Goal: Complete application form: Complete application form

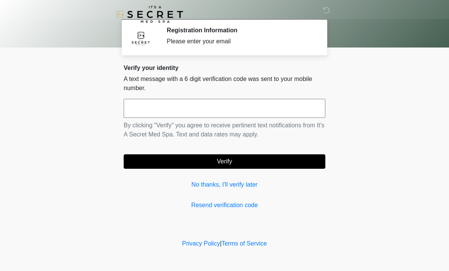
click at [148, 110] on input "text" at bounding box center [225, 108] width 202 height 19
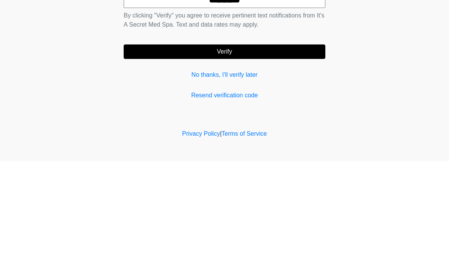
type input "******"
click at [154, 154] on button "Verify" at bounding box center [225, 161] width 202 height 14
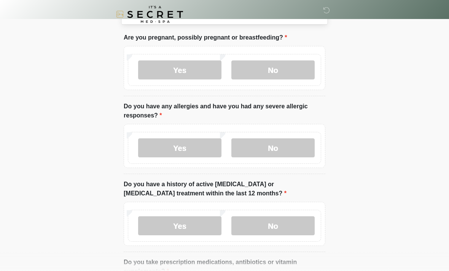
scroll to position [41, 0]
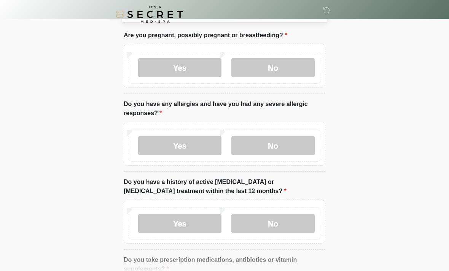
click at [258, 69] on label "No" at bounding box center [272, 67] width 83 height 19
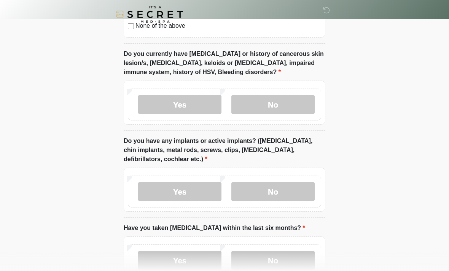
scroll to position [598, 0]
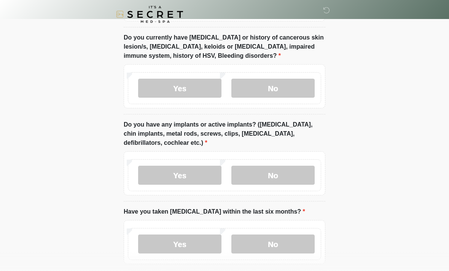
click at [258, 174] on label "No" at bounding box center [272, 175] width 83 height 19
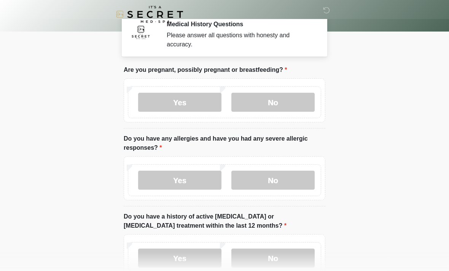
scroll to position [23, 0]
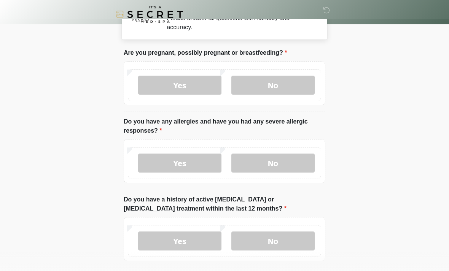
click at [163, 81] on label "Yes" at bounding box center [179, 85] width 83 height 19
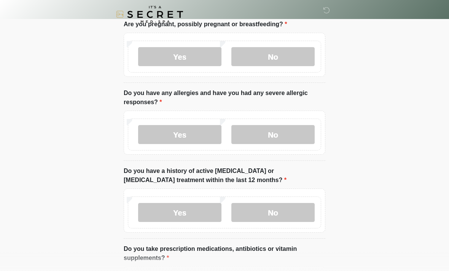
scroll to position [60, 0]
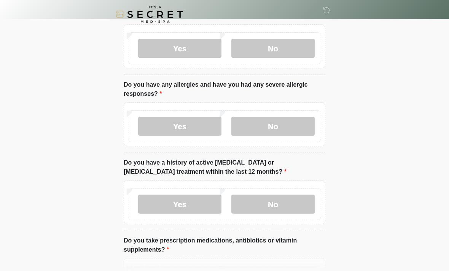
click at [251, 126] on label "No" at bounding box center [272, 126] width 83 height 19
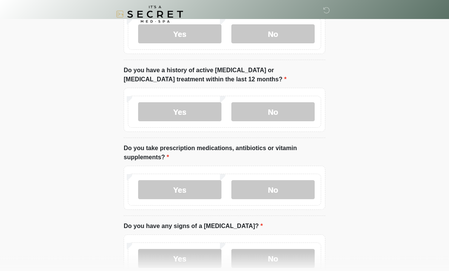
scroll to position [158, 0]
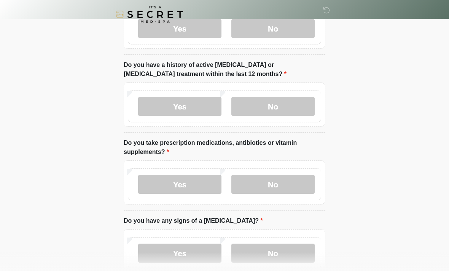
click at [259, 106] on label "No" at bounding box center [272, 106] width 83 height 19
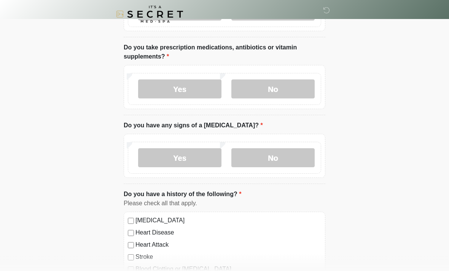
scroll to position [255, 0]
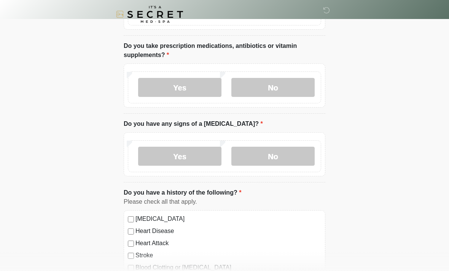
click at [154, 87] on label "Yes" at bounding box center [179, 87] width 83 height 19
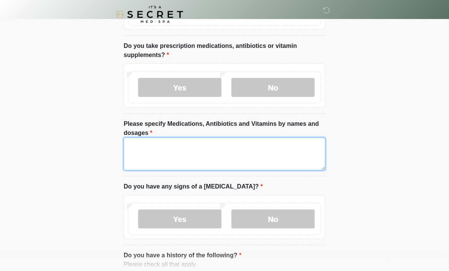
click at [131, 159] on textarea "Please specify Medications, Antibiotics and Vitamins by names and dosages" at bounding box center [225, 154] width 202 height 33
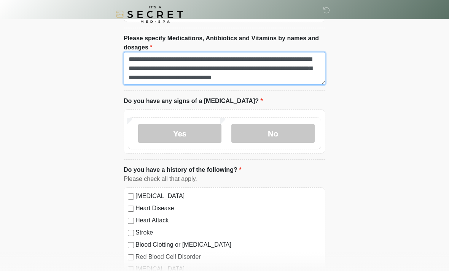
scroll to position [6, 0]
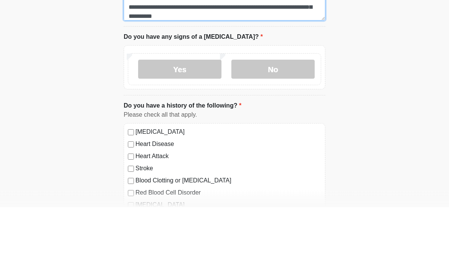
type textarea "**********"
click at [265, 124] on label "No" at bounding box center [272, 133] width 83 height 19
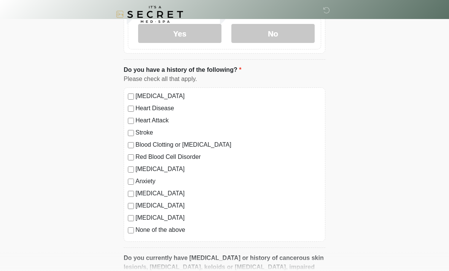
scroll to position [474, 0]
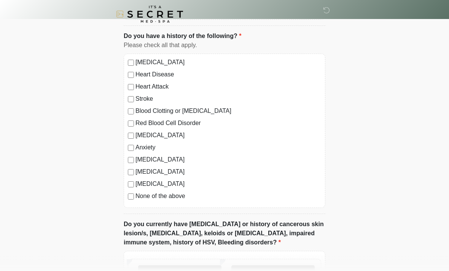
click at [139, 58] on label "High Blood Pressure" at bounding box center [228, 62] width 186 height 9
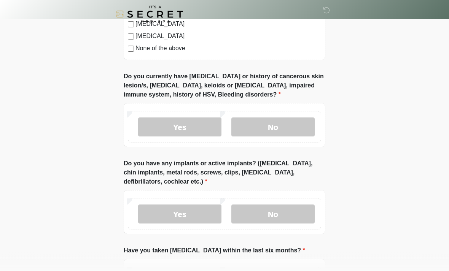
scroll to position [623, 0]
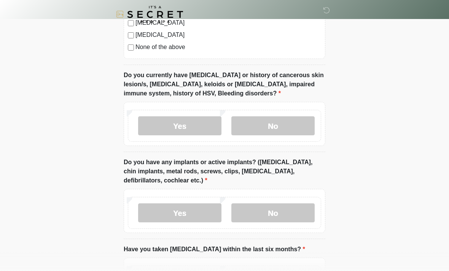
click at [261, 126] on label "No" at bounding box center [272, 125] width 83 height 19
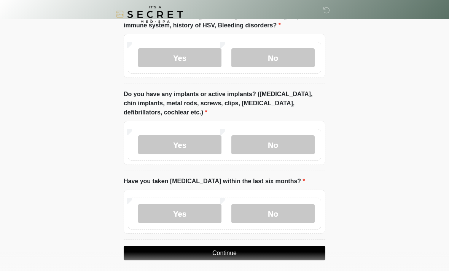
scroll to position [696, 0]
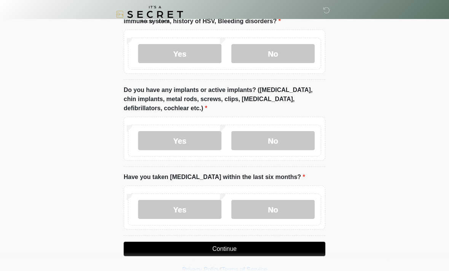
click at [273, 211] on label "No" at bounding box center [272, 209] width 83 height 19
click at [183, 254] on button "Continue" at bounding box center [225, 249] width 202 height 14
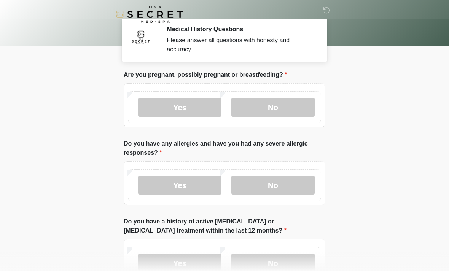
scroll to position [0, 0]
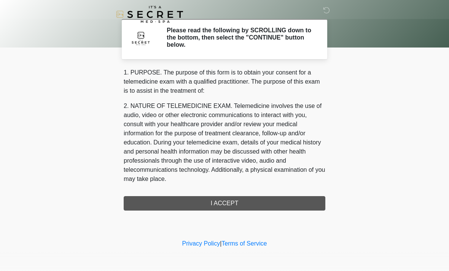
click at [164, 202] on div "1. PURPOSE. The purpose of this form is to obtain your consent for a telemedici…" at bounding box center [225, 139] width 202 height 143
click at [182, 212] on div "‎ ‎ Please read the following by SCROLLING down to the bottom, then select the …" at bounding box center [224, 119] width 228 height 222
click at [164, 204] on div "1. PURPOSE. The purpose of this form is to obtain your consent for a telemedici…" at bounding box center [225, 139] width 202 height 143
click at [218, 205] on div "1. PURPOSE. The purpose of this form is to obtain your consent for a telemedici…" at bounding box center [225, 139] width 202 height 143
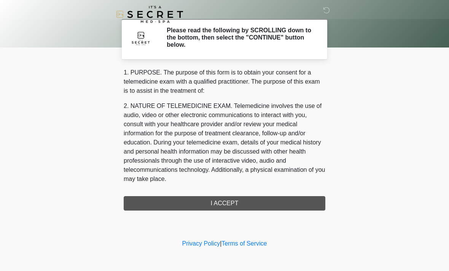
click at [161, 202] on div "1. PURPOSE. The purpose of this form is to obtain your consent for a telemedici…" at bounding box center [225, 139] width 202 height 143
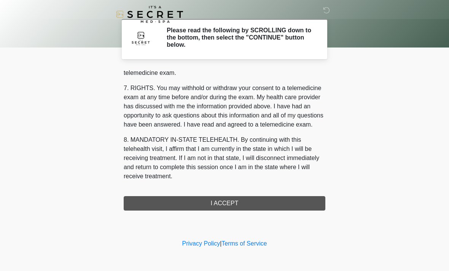
scroll to position [322, 0]
click at [191, 204] on button "I ACCEPT" at bounding box center [225, 203] width 202 height 14
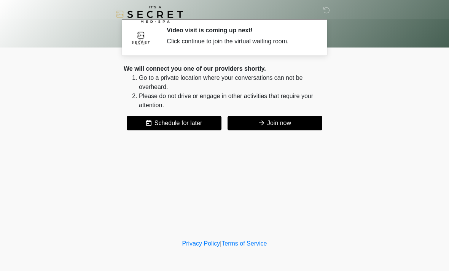
click at [301, 125] on button "Join now" at bounding box center [274, 123] width 95 height 14
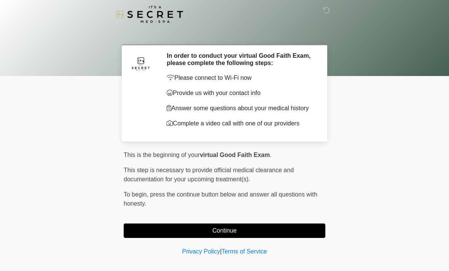
click at [272, 237] on button "Continue" at bounding box center [225, 231] width 202 height 14
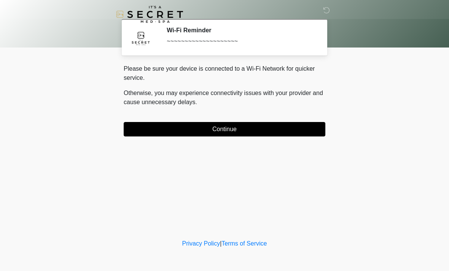
click at [278, 129] on button "Continue" at bounding box center [225, 129] width 202 height 14
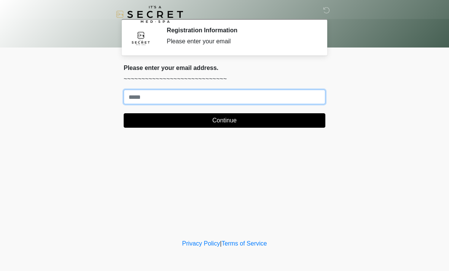
click at [141, 94] on input "Where should we email your treatment plan?" at bounding box center [225, 97] width 202 height 14
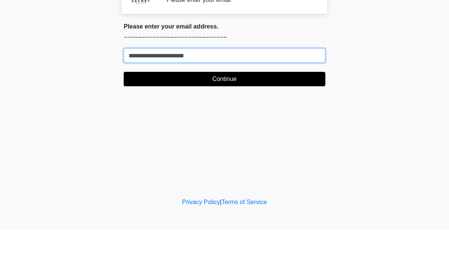
type input "**********"
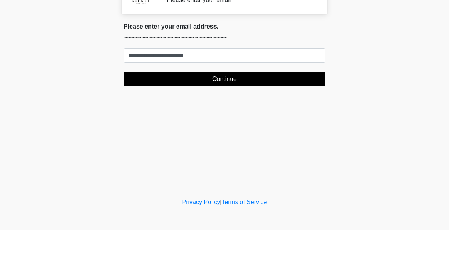
click at [143, 113] on button "Continue" at bounding box center [225, 120] width 202 height 14
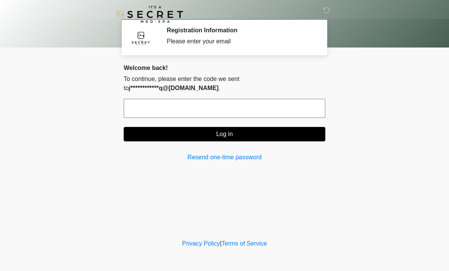
click at [152, 112] on input "text" at bounding box center [225, 108] width 202 height 19
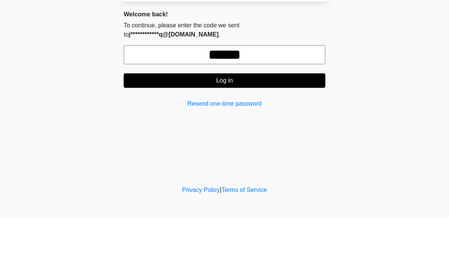
type input "******"
click at [135, 127] on button "Log in" at bounding box center [225, 134] width 202 height 14
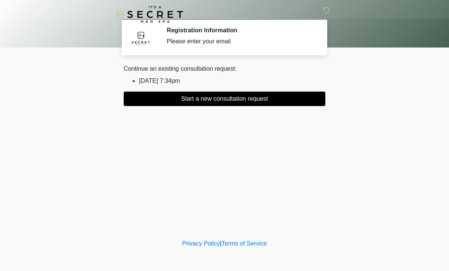
click at [137, 101] on button "Start a new consultation request" at bounding box center [225, 99] width 202 height 14
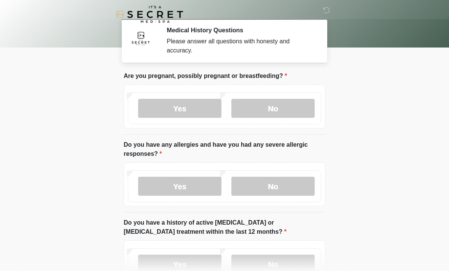
click at [257, 113] on label "No" at bounding box center [272, 108] width 83 height 19
click at [274, 181] on label "No" at bounding box center [272, 186] width 83 height 19
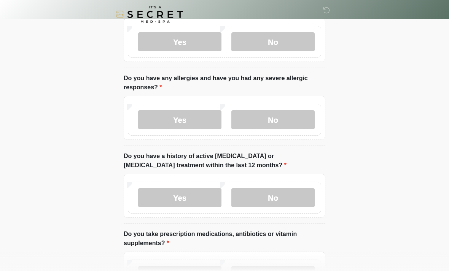
click at [255, 199] on label "No" at bounding box center [272, 197] width 83 height 19
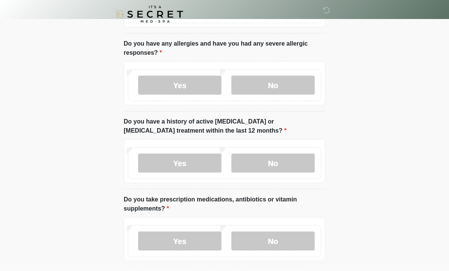
scroll to position [156, 0]
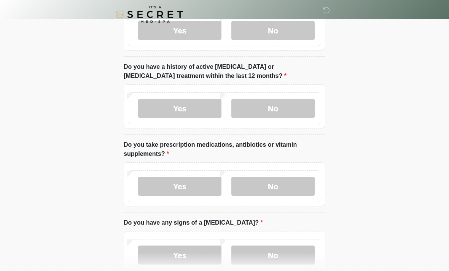
click at [254, 184] on label "No" at bounding box center [272, 186] width 83 height 19
click at [274, 246] on label "No" at bounding box center [272, 255] width 83 height 19
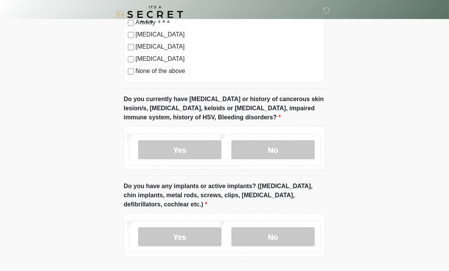
scroll to position [537, 0]
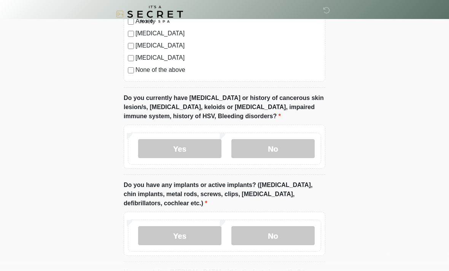
click at [253, 154] on label "No" at bounding box center [272, 149] width 83 height 19
click at [267, 235] on label "No" at bounding box center [272, 235] width 83 height 19
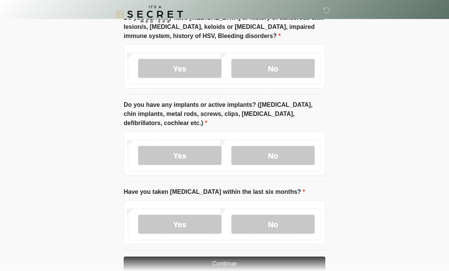
scroll to position [618, 0]
click at [251, 222] on label "No" at bounding box center [272, 224] width 83 height 19
click at [203, 261] on button "Continue" at bounding box center [225, 264] width 202 height 14
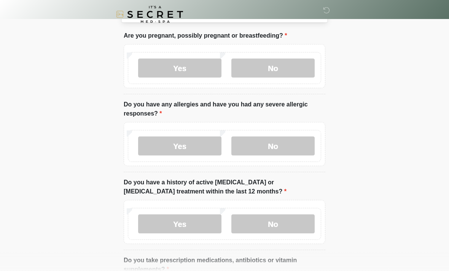
scroll to position [0, 0]
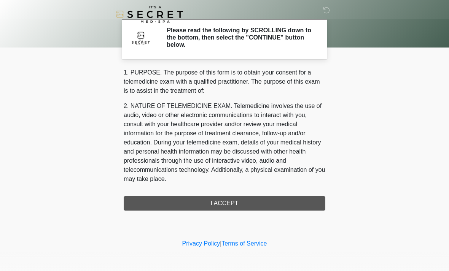
click at [153, 201] on div "1. PURPOSE. The purpose of this form is to obtain your consent for a telemedici…" at bounding box center [225, 139] width 202 height 143
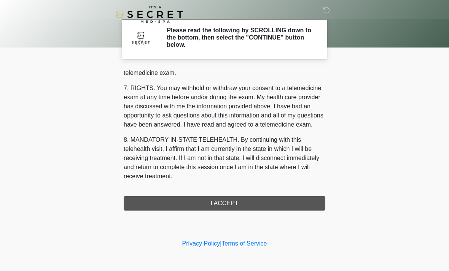
click at [197, 205] on div "1. PURPOSE. The purpose of this form is to obtain your consent for a telemedici…" at bounding box center [225, 139] width 202 height 143
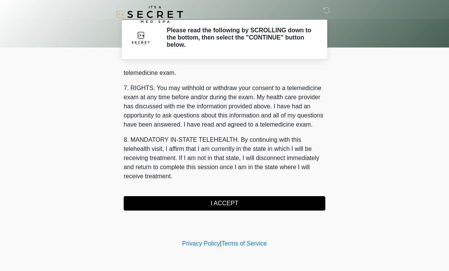
click at [208, 203] on button "I ACCEPT" at bounding box center [225, 203] width 202 height 14
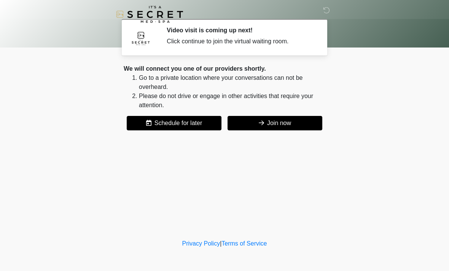
click at [254, 124] on button "Join now" at bounding box center [274, 123] width 95 height 14
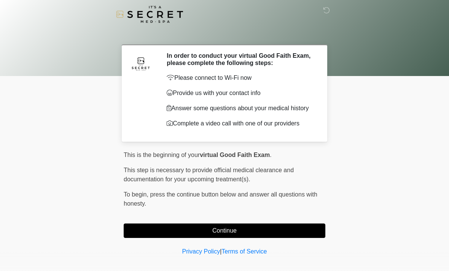
click at [259, 236] on button "Continue" at bounding box center [225, 231] width 202 height 14
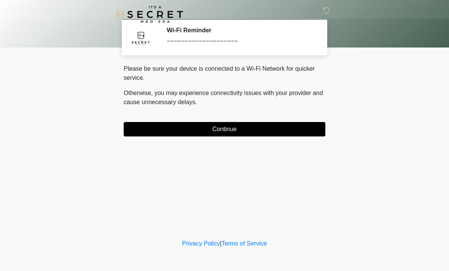
click at [256, 136] on button "Continue" at bounding box center [225, 129] width 202 height 14
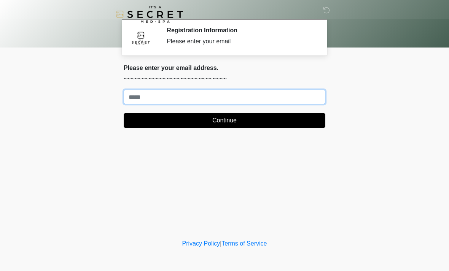
click at [300, 98] on input "Where should we email your treatment plan?" at bounding box center [225, 97] width 202 height 14
click at [141, 92] on input "Where should we email your treatment plan?" at bounding box center [225, 97] width 202 height 14
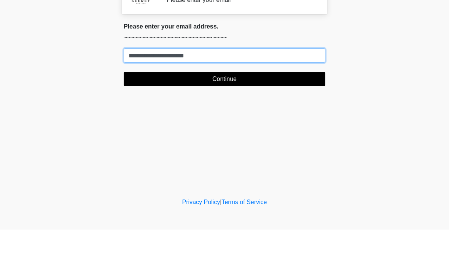
type input "**********"
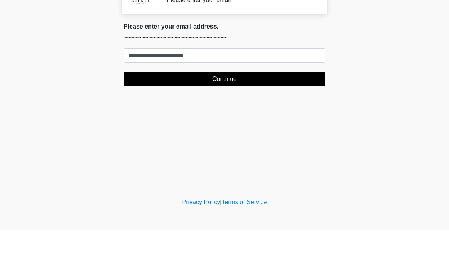
click at [270, 113] on button "Continue" at bounding box center [225, 120] width 202 height 14
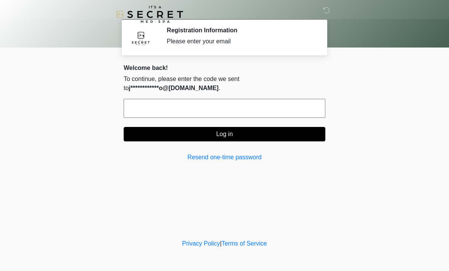
click at [141, 111] on input "text" at bounding box center [225, 108] width 202 height 19
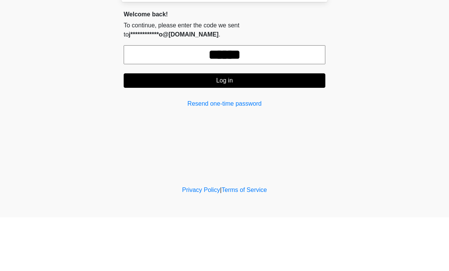
type input "******"
click at [240, 127] on button "Log in" at bounding box center [225, 134] width 202 height 14
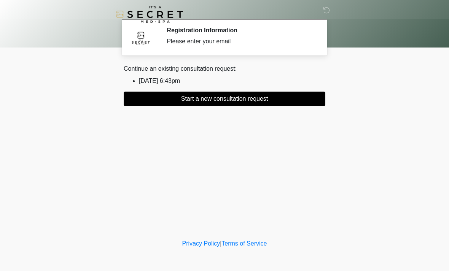
click at [220, 105] on button "Start a new consultation request" at bounding box center [225, 99] width 202 height 14
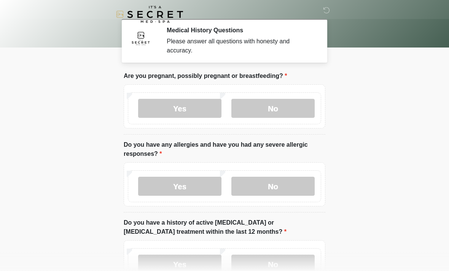
click at [283, 108] on label "No" at bounding box center [272, 108] width 83 height 19
click at [287, 187] on label "No" at bounding box center [272, 186] width 83 height 19
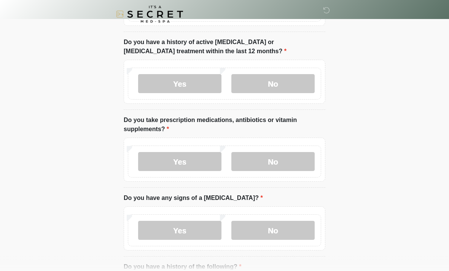
click at [287, 86] on label "No" at bounding box center [272, 84] width 83 height 19
click at [194, 157] on label "Yes" at bounding box center [179, 161] width 83 height 19
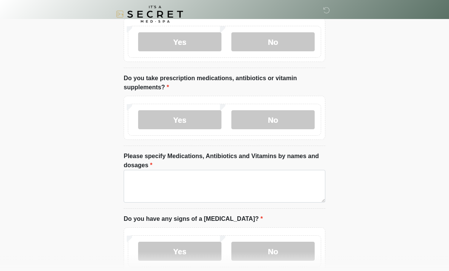
scroll to position [222, 0]
click at [284, 121] on label "No" at bounding box center [272, 119] width 83 height 19
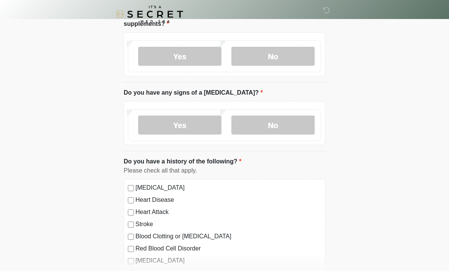
scroll to position [286, 0]
click at [293, 118] on label "No" at bounding box center [272, 125] width 83 height 19
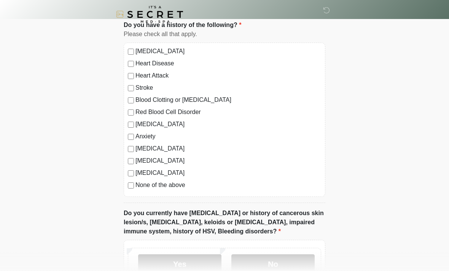
scroll to position [423, 0]
click at [133, 180] on div "None of the above" at bounding box center [224, 184] width 193 height 9
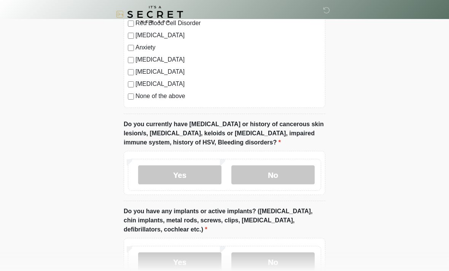
scroll to position [516, 0]
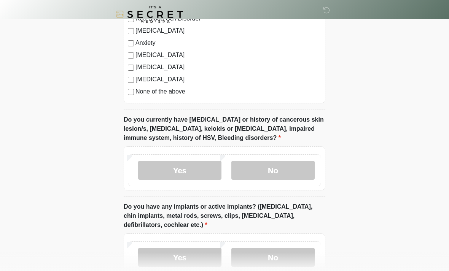
click at [290, 163] on label "No" at bounding box center [272, 170] width 83 height 19
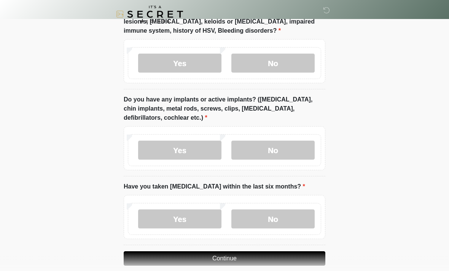
click at [297, 150] on label "No" at bounding box center [272, 150] width 83 height 19
click at [277, 218] on label "No" at bounding box center [272, 219] width 83 height 19
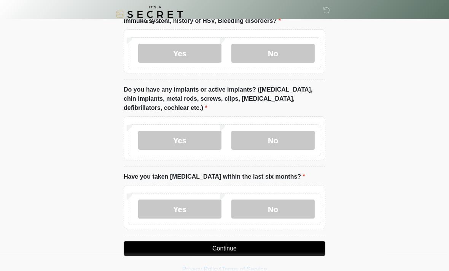
click at [225, 245] on button "Continue" at bounding box center [225, 249] width 202 height 14
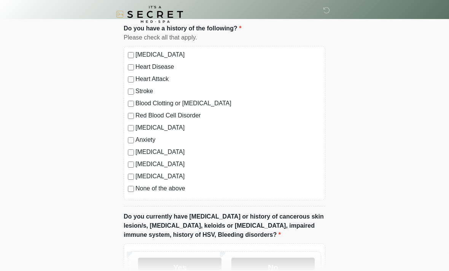
scroll to position [0, 0]
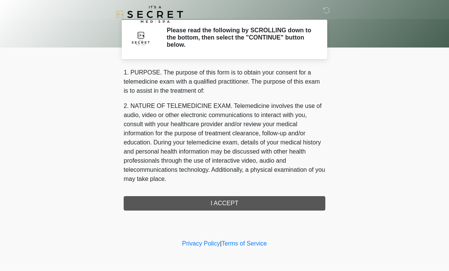
click at [240, 203] on div "1. PURPOSE. The purpose of this form is to obtain your consent for a telemedici…" at bounding box center [225, 139] width 202 height 143
click at [232, 199] on div "1. PURPOSE. The purpose of this form is to obtain your consent for a telemedici…" at bounding box center [225, 139] width 202 height 143
click at [224, 205] on div "1. PURPOSE. The purpose of this form is to obtain your consent for a telemedici…" at bounding box center [225, 139] width 202 height 143
click at [222, 205] on div "1. PURPOSE. The purpose of this form is to obtain your consent for a telemedici…" at bounding box center [225, 139] width 202 height 143
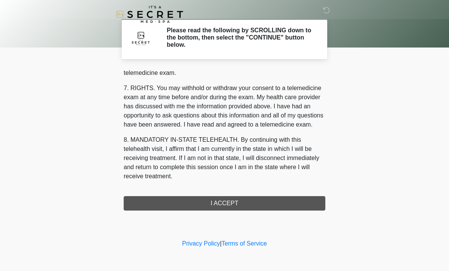
scroll to position [322, 0]
click at [225, 202] on button "I ACCEPT" at bounding box center [225, 203] width 202 height 14
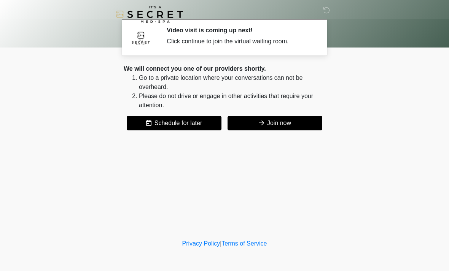
click at [268, 123] on button "Join now" at bounding box center [274, 123] width 95 height 14
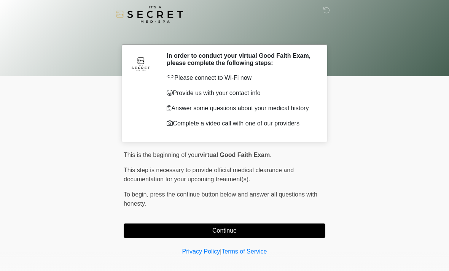
click at [277, 230] on button "Continue" at bounding box center [225, 231] width 202 height 14
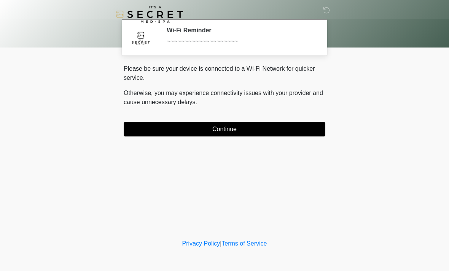
click at [300, 135] on button "Continue" at bounding box center [225, 129] width 202 height 14
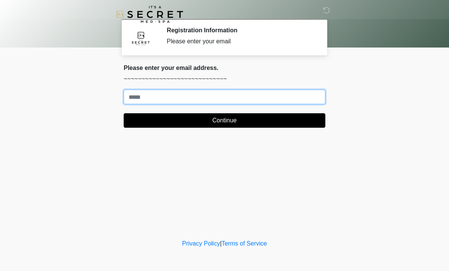
click at [272, 100] on input "Where should we email your treatment plan?" at bounding box center [225, 97] width 202 height 14
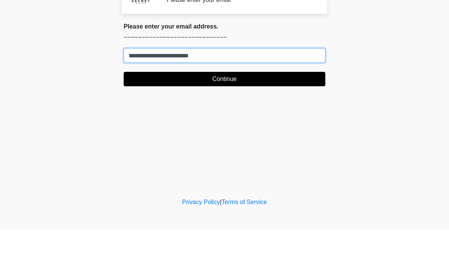
type input "**********"
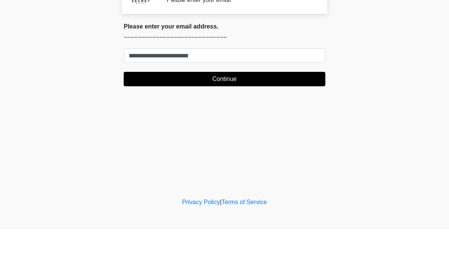
click at [270, 113] on button "Continue" at bounding box center [225, 120] width 202 height 14
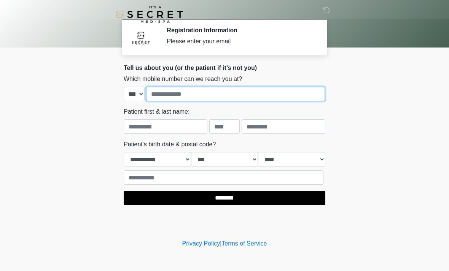
click at [294, 93] on input "tel" at bounding box center [235, 94] width 179 height 14
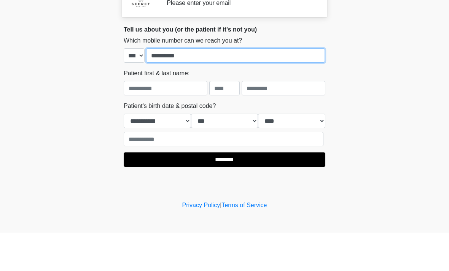
type input "**********"
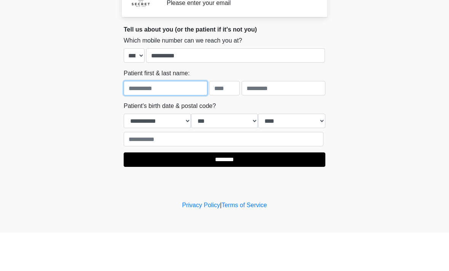
click at [178, 119] on input "text" at bounding box center [166, 126] width 84 height 14
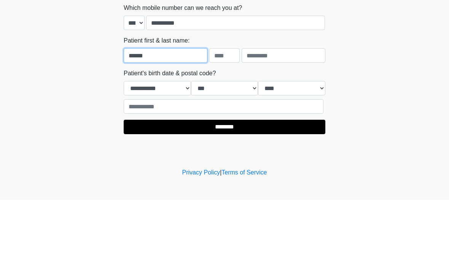
type input "******"
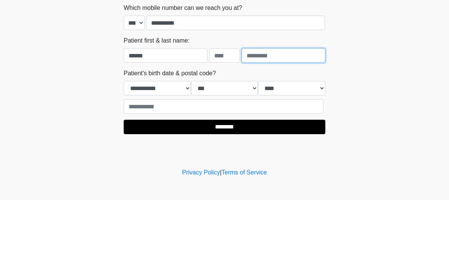
click at [286, 119] on input "text" at bounding box center [284, 126] width 84 height 14
type input "*****"
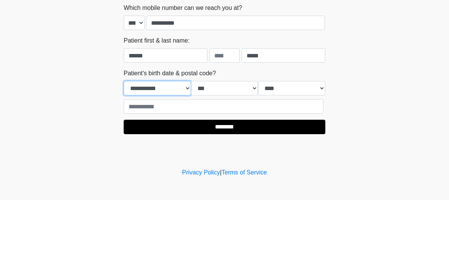
click at [185, 152] on select "**********" at bounding box center [157, 159] width 67 height 14
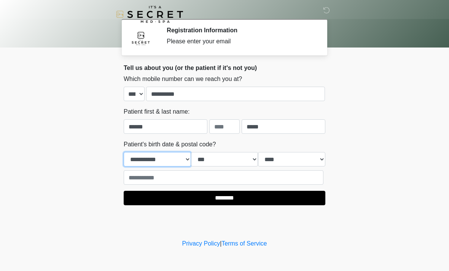
select select "*"
click at [231, 159] on select "*** * * * * * * * * * ** ** ** ** ** ** ** ** ** ** ** ** ** ** ** ** ** ** ** …" at bounding box center [224, 159] width 67 height 14
click at [242, 159] on select "*** * * * * * * * * * ** ** ** ** ** ** ** ** ** ** ** ** ** ** ** ** ** ** ** …" at bounding box center [224, 159] width 67 height 14
select select "**"
click at [296, 156] on select "**** **** **** **** **** **** **** **** **** **** **** **** **** **** **** ****…" at bounding box center [291, 159] width 67 height 14
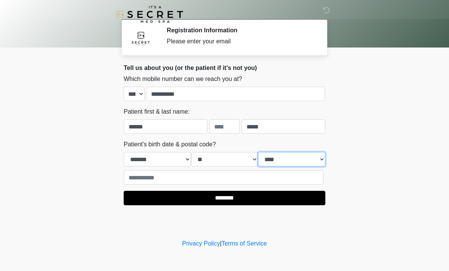
select select "****"
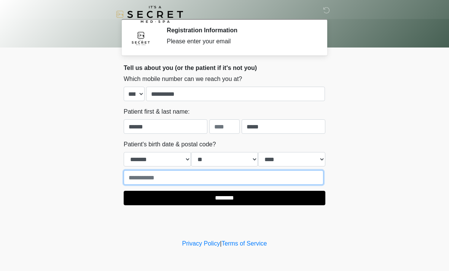
click at [219, 176] on input "text" at bounding box center [224, 177] width 200 height 14
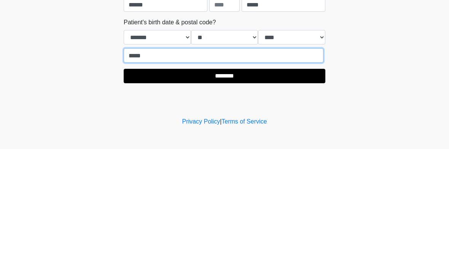
type input "*****"
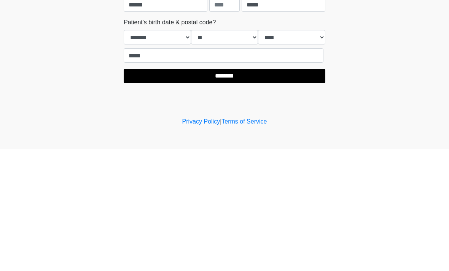
click at [248, 191] on input "********" at bounding box center [225, 198] width 202 height 14
